Goal: Transaction & Acquisition: Download file/media

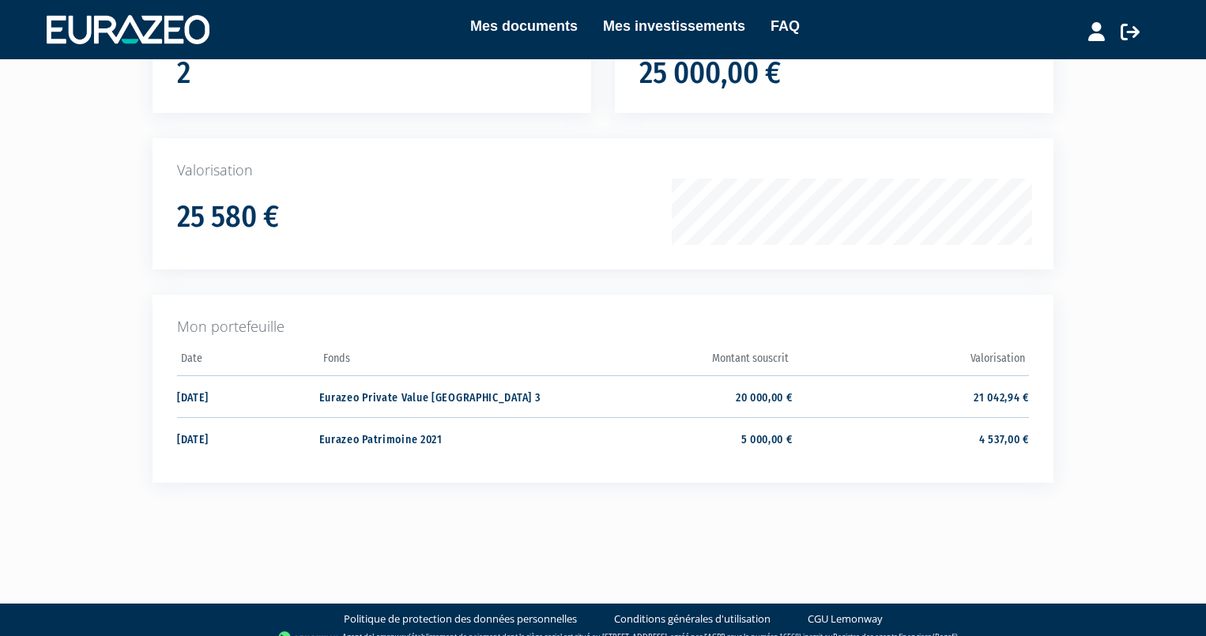
scroll to position [190, 0]
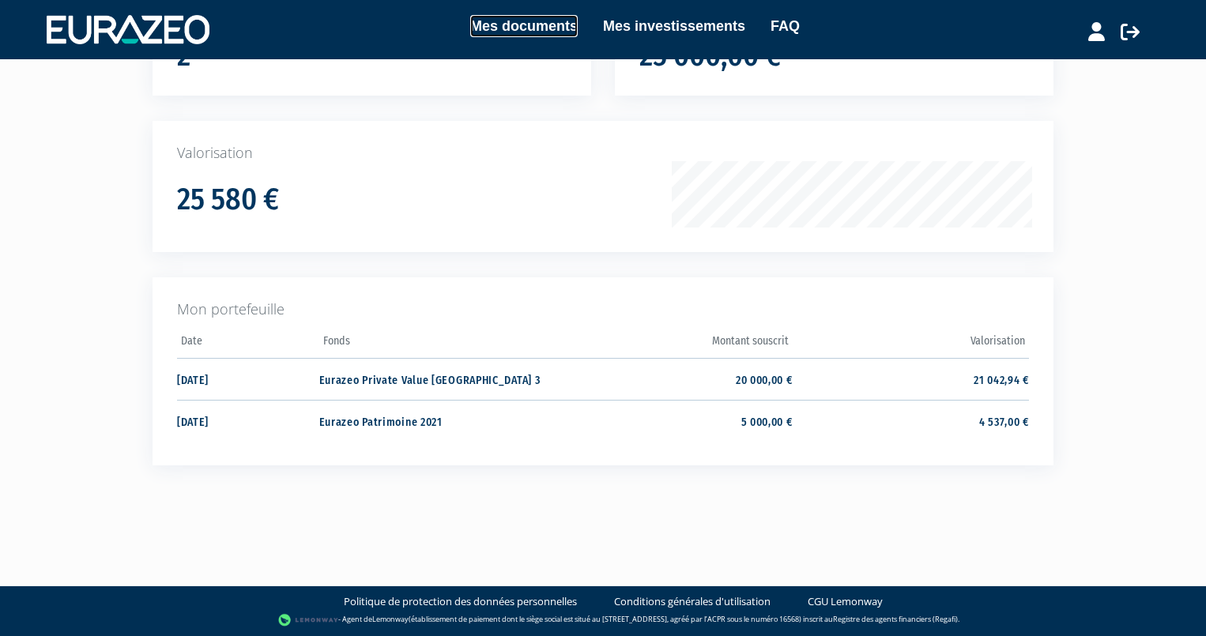
click at [505, 28] on link "Mes documents" at bounding box center [523, 26] width 107 height 22
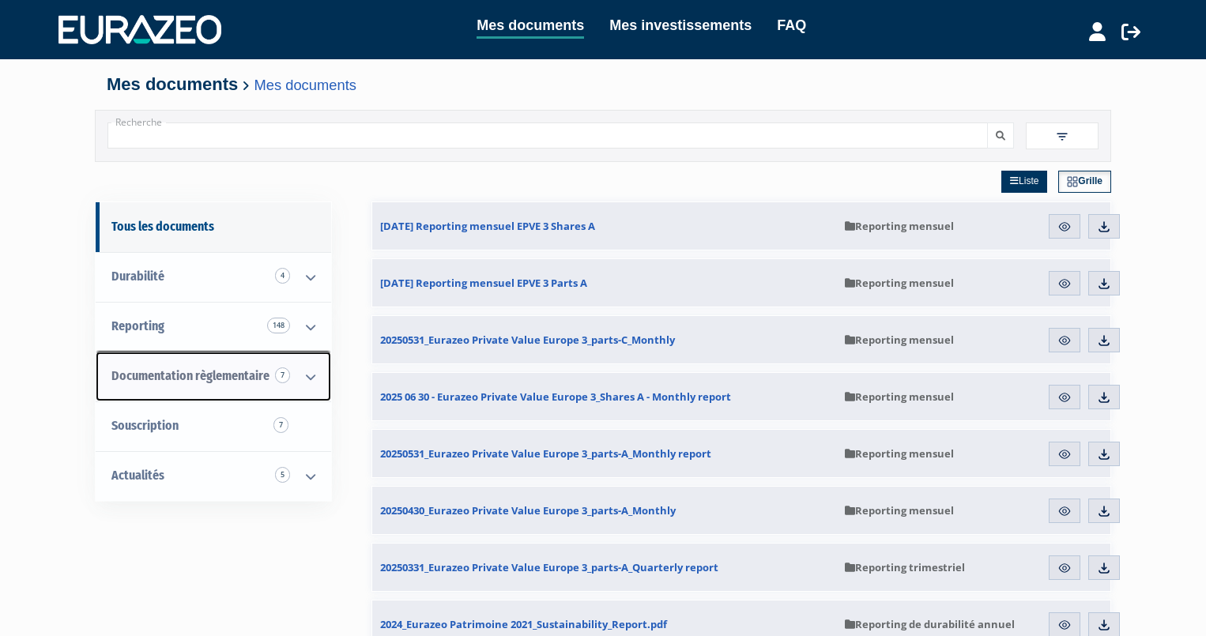
click at [153, 374] on span "Documentation règlementaire 7" at bounding box center [190, 375] width 158 height 15
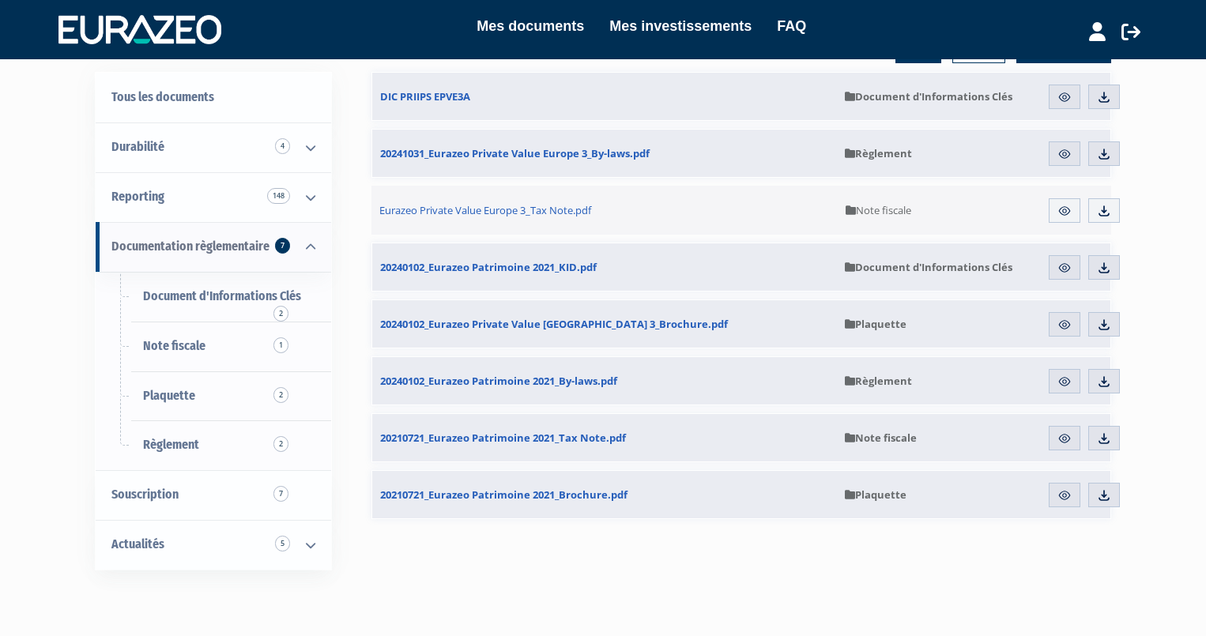
scroll to position [158, 0]
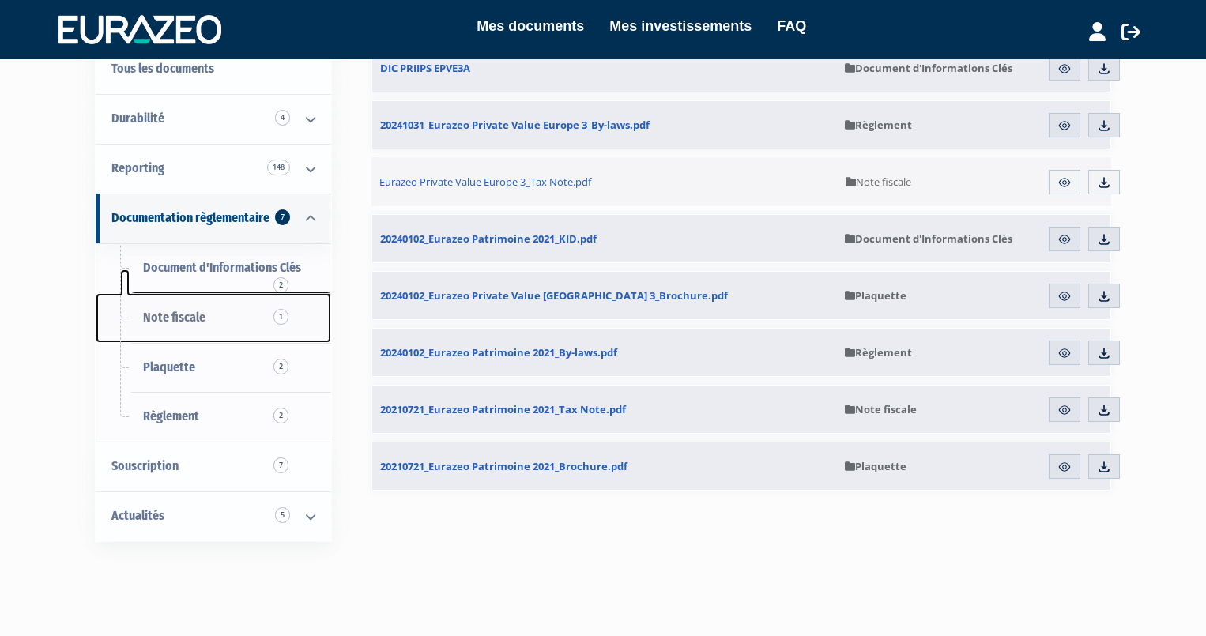
click at [177, 314] on span "Note fiscale 1" at bounding box center [174, 317] width 62 height 15
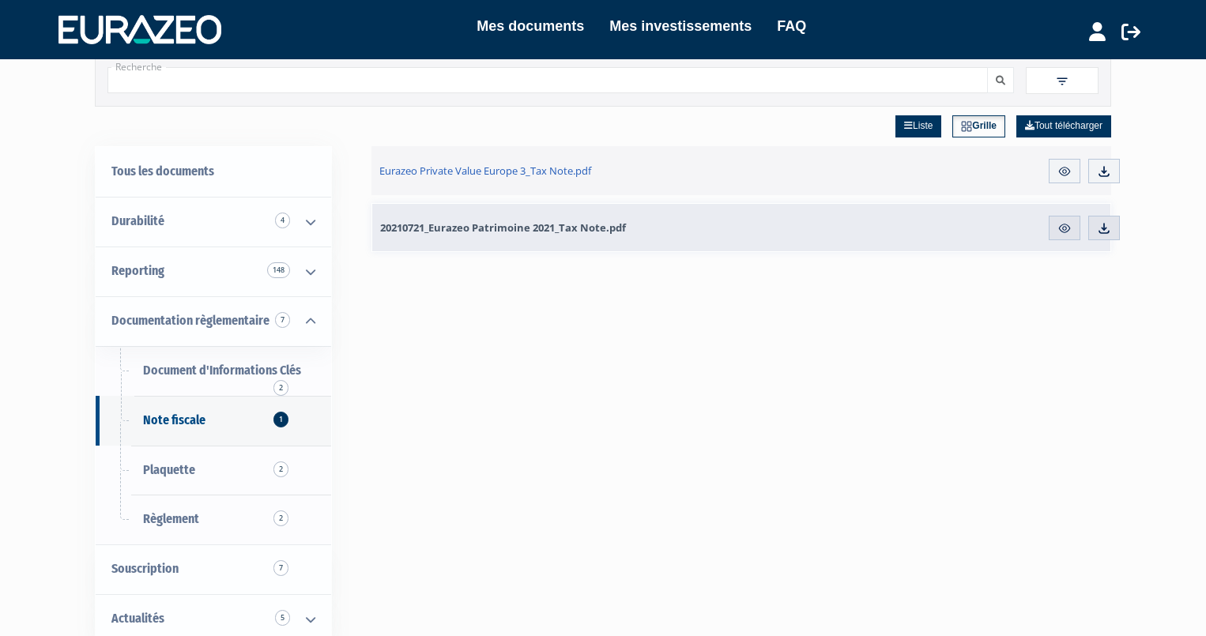
scroll to position [79, 0]
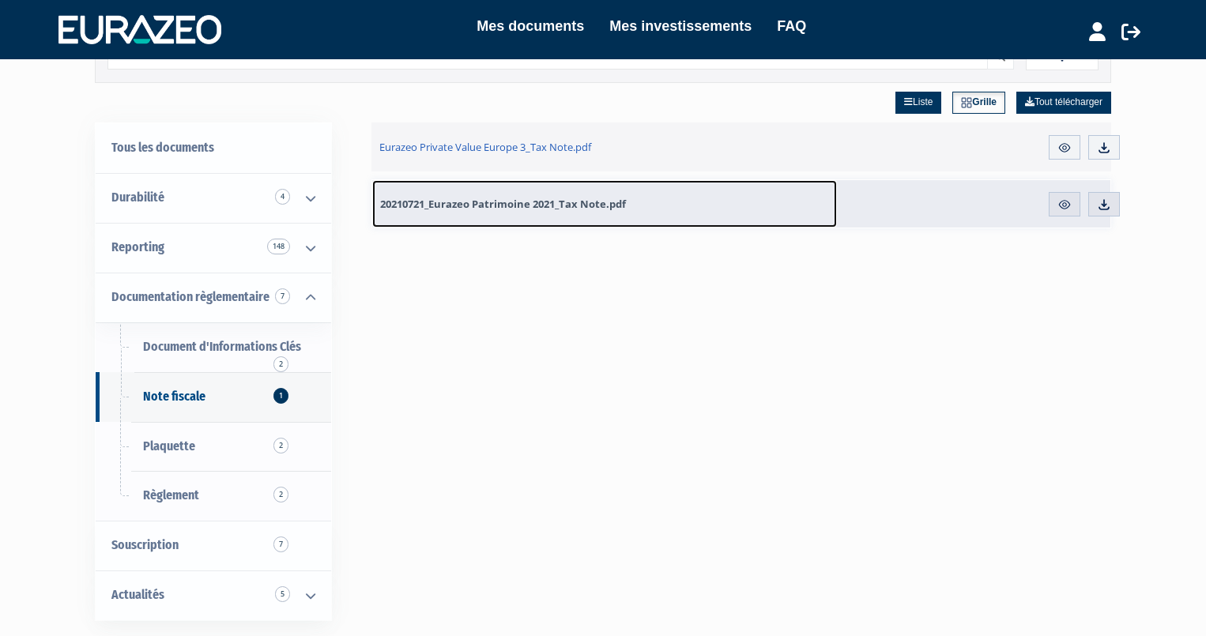
click at [508, 205] on span "20210721_Eurazeo Patrimoine 2021_Tax Note.pdf" at bounding box center [503, 204] width 246 height 14
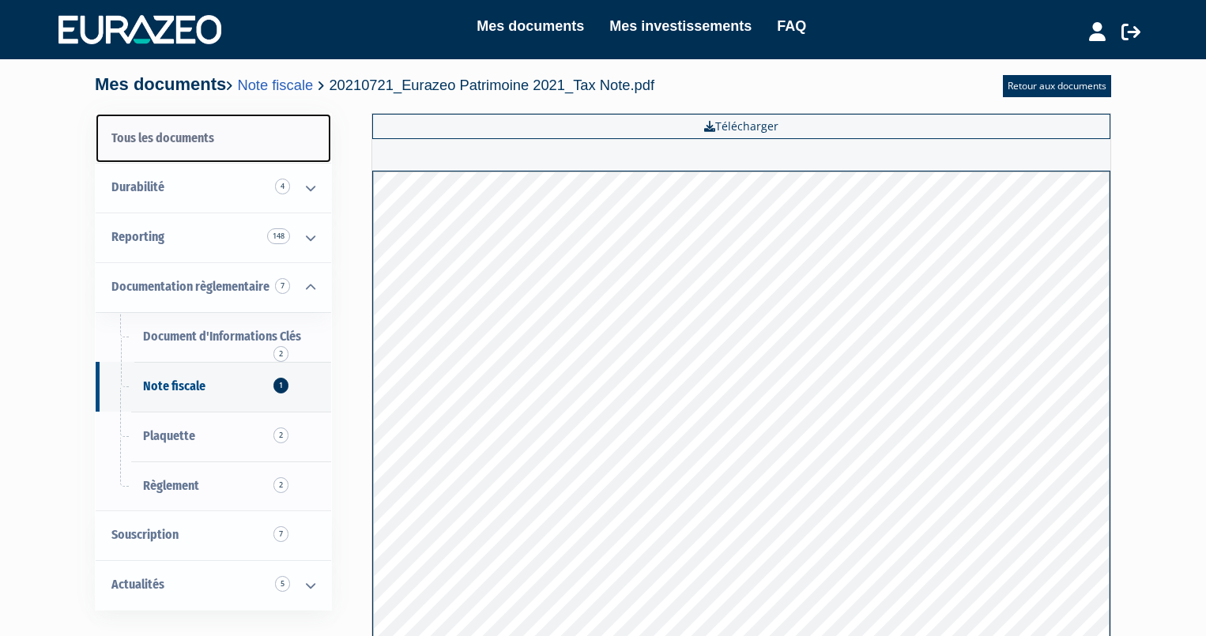
click at [180, 137] on link "Tous les documents" at bounding box center [214, 139] width 236 height 50
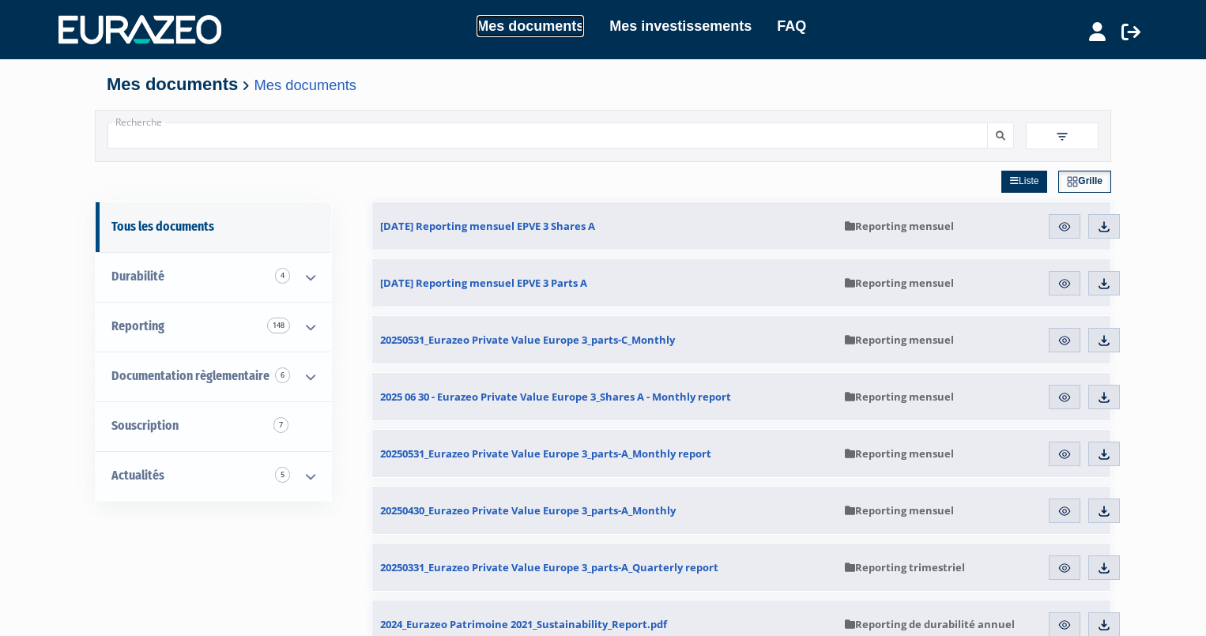
click at [522, 19] on link "Mes documents" at bounding box center [530, 26] width 107 height 22
click at [1102, 32] on icon at bounding box center [1097, 31] width 17 height 19
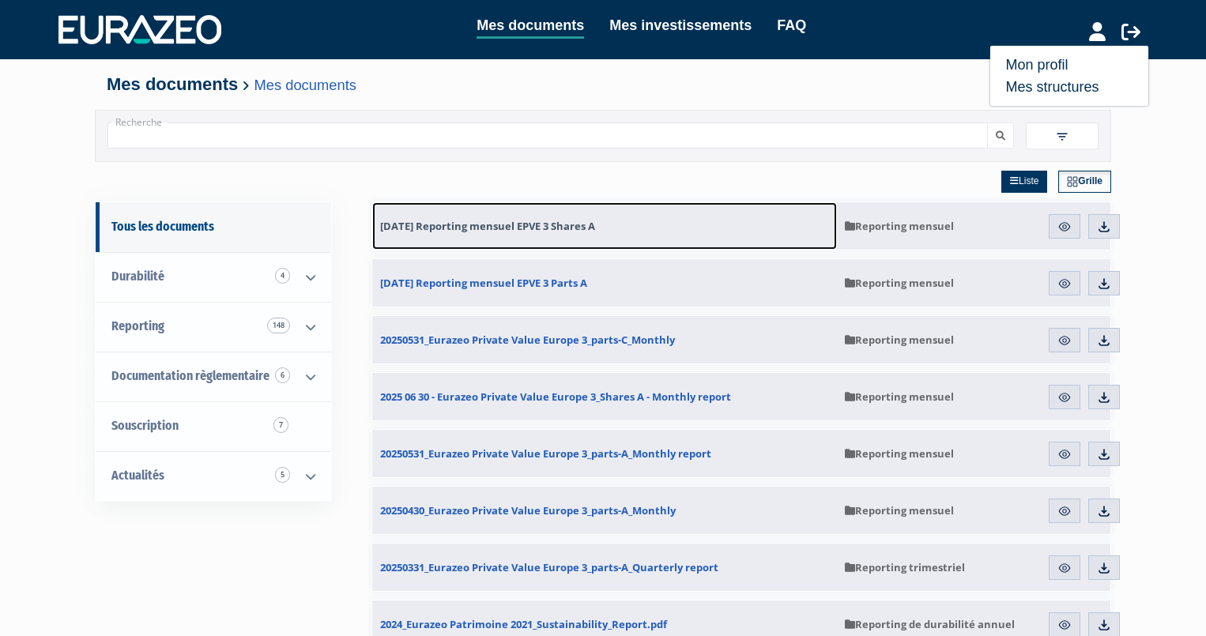
click at [504, 228] on span "[DATE] Reporting mensuel EPVE 3 Shares A" at bounding box center [487, 226] width 215 height 14
